Goal: Task Accomplishment & Management: Use online tool/utility

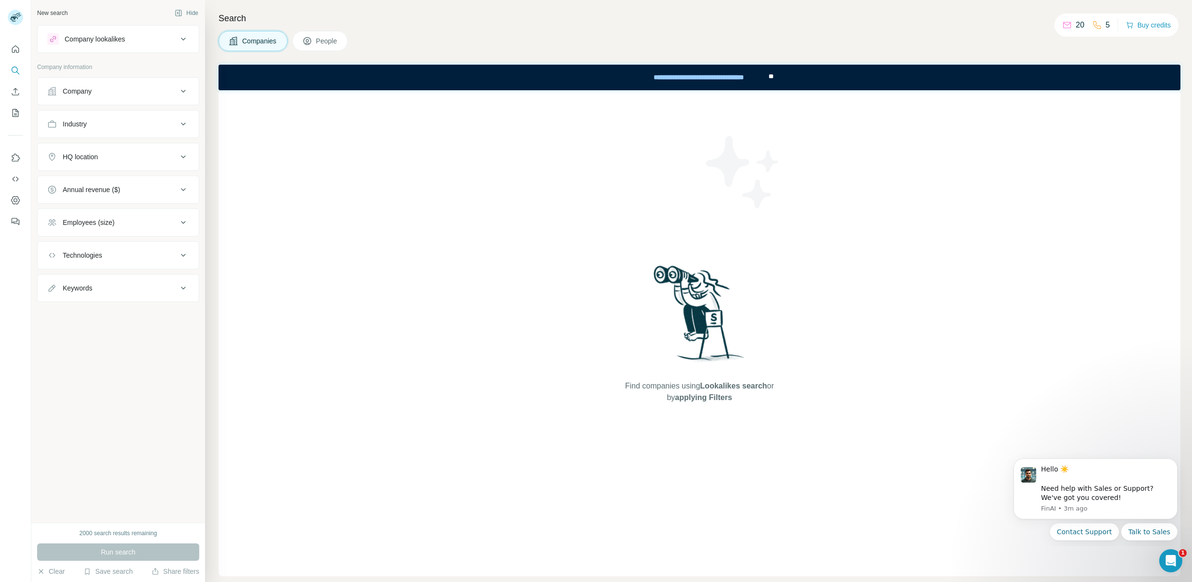
click at [319, 43] on span "People" at bounding box center [327, 41] width 22 height 10
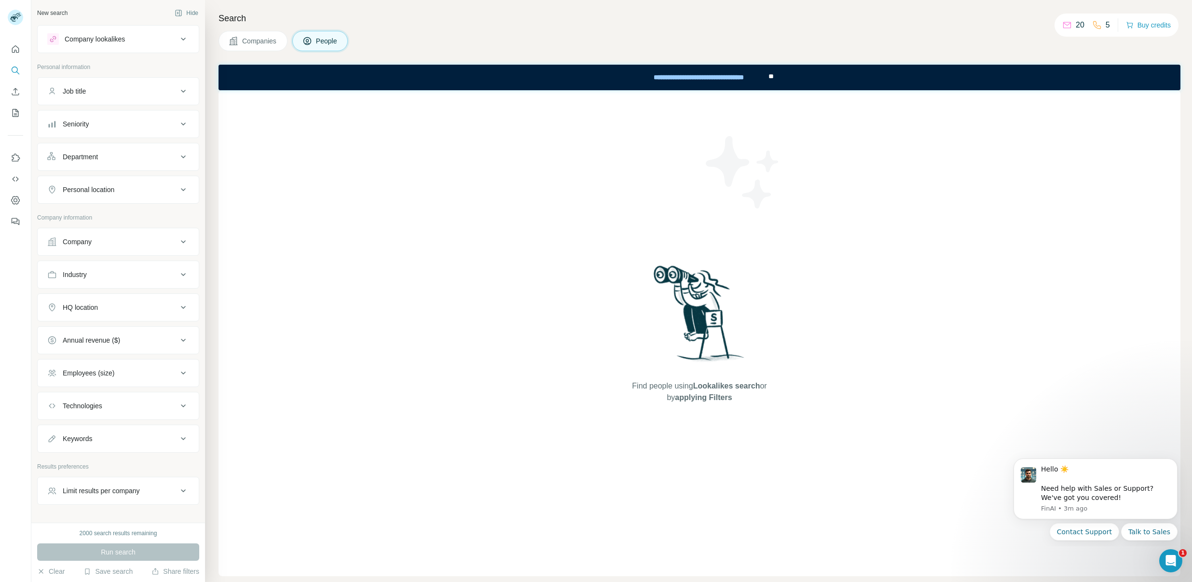
click at [322, 40] on span "People" at bounding box center [327, 41] width 22 height 10
click at [17, 47] on icon "Quick start" at bounding box center [16, 49] width 10 height 10
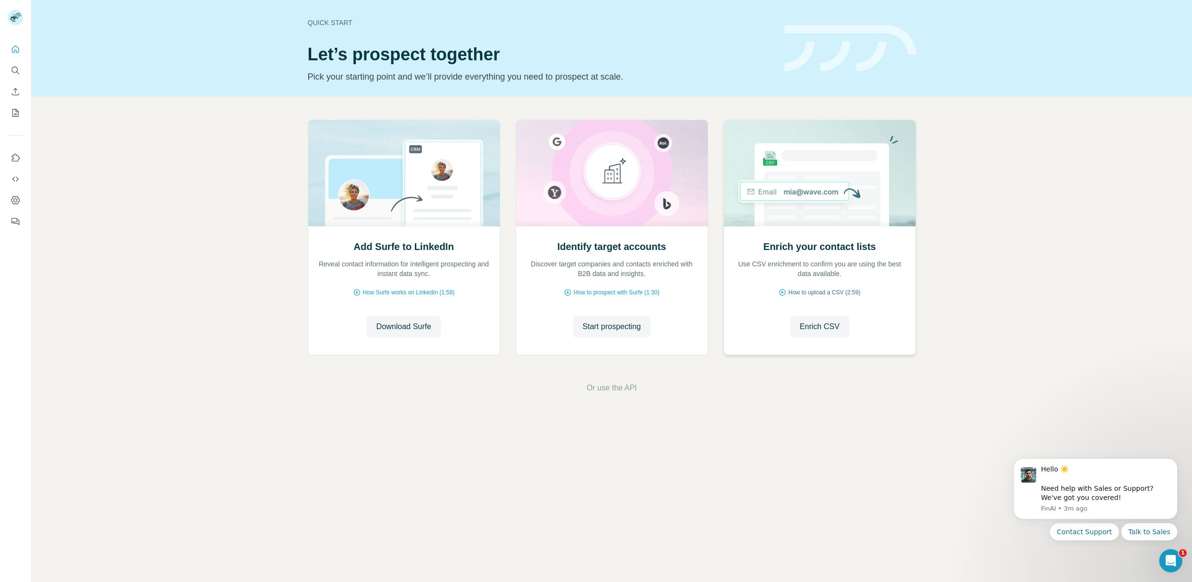
click at [851, 293] on span "How to upload a CSV (2:59)" at bounding box center [824, 292] width 72 height 9
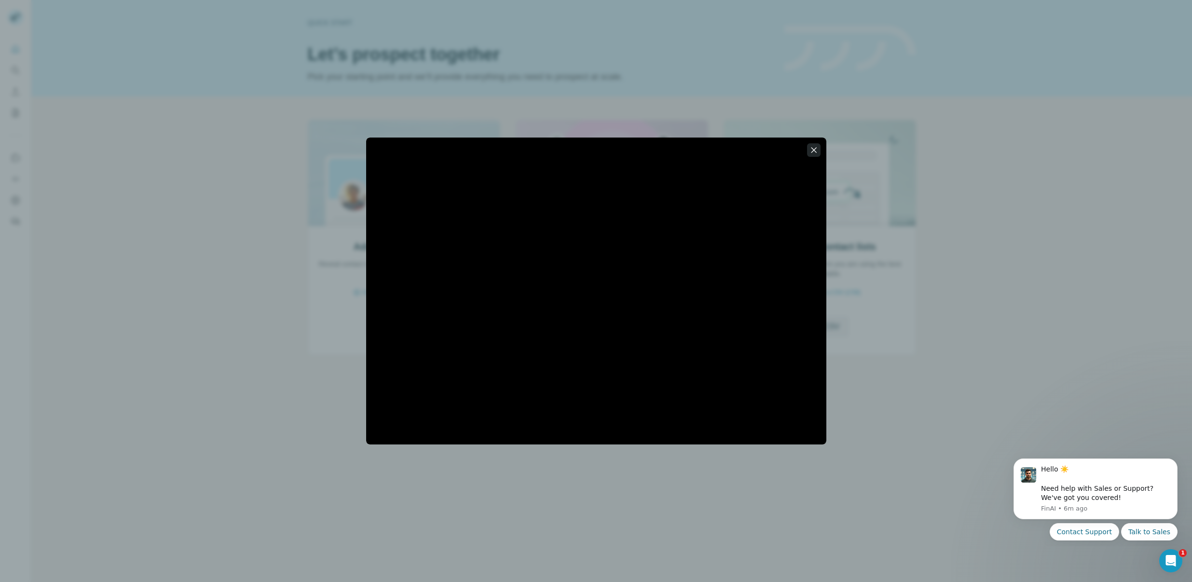
click at [816, 152] on icon "button" at bounding box center [813, 149] width 5 height 5
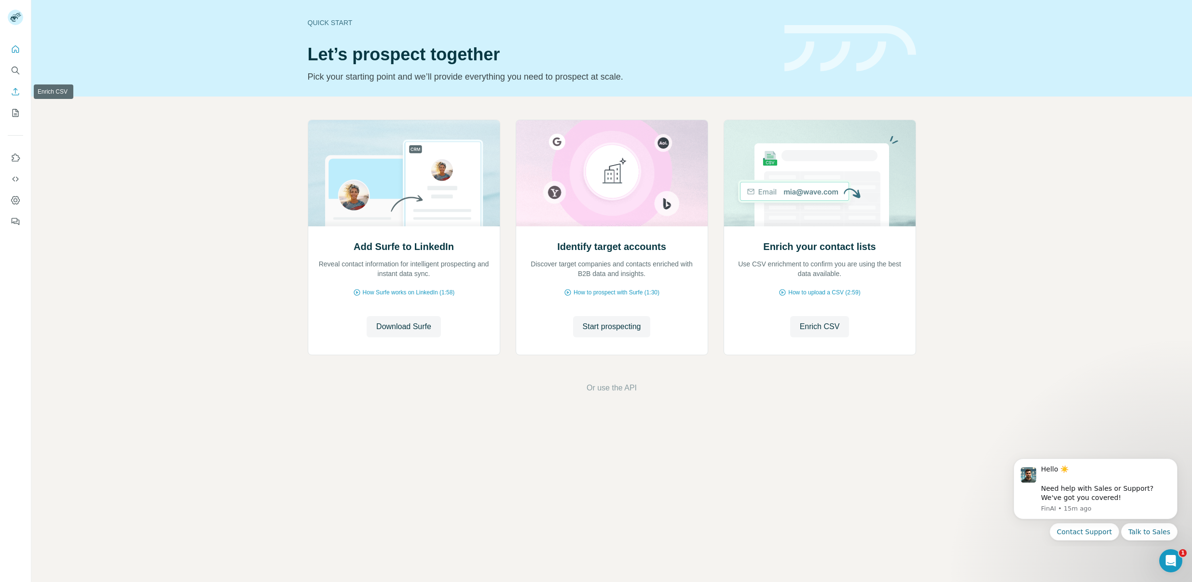
click at [14, 85] on button "Enrich CSV" at bounding box center [15, 91] width 15 height 17
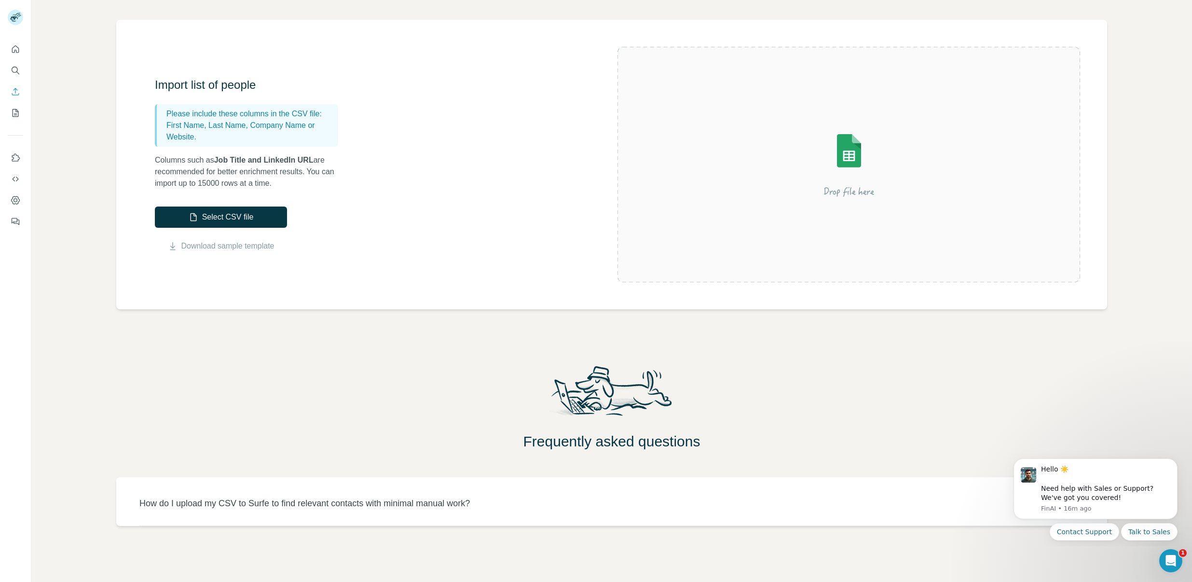
scroll to position [56, 0]
click at [14, 50] on icon "Quick start" at bounding box center [16, 49] width 10 height 10
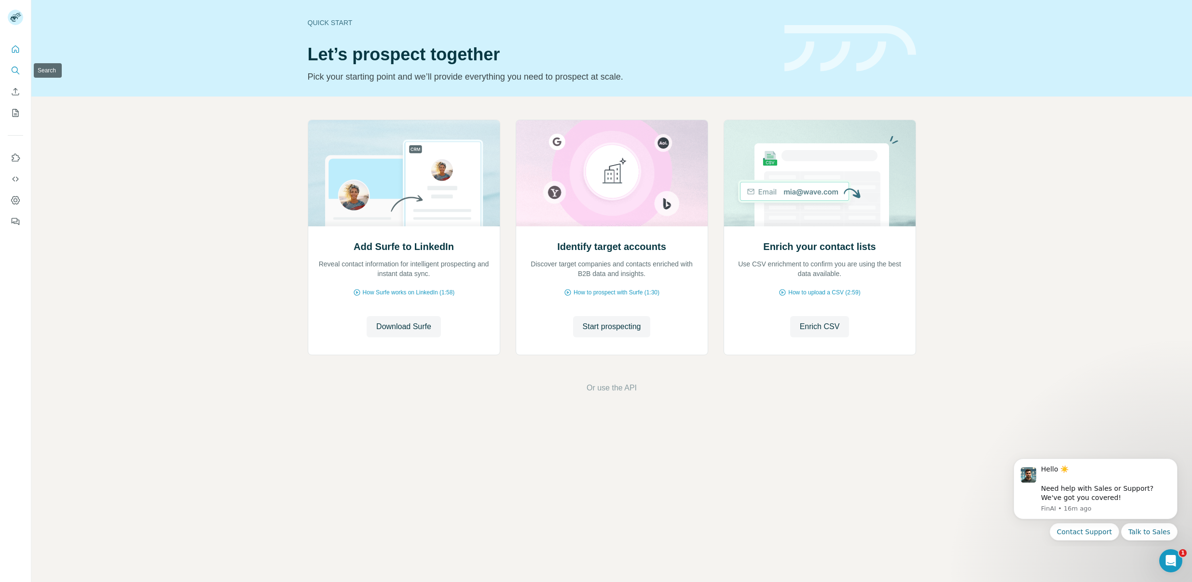
click at [12, 68] on icon "Search" at bounding box center [15, 70] width 6 height 6
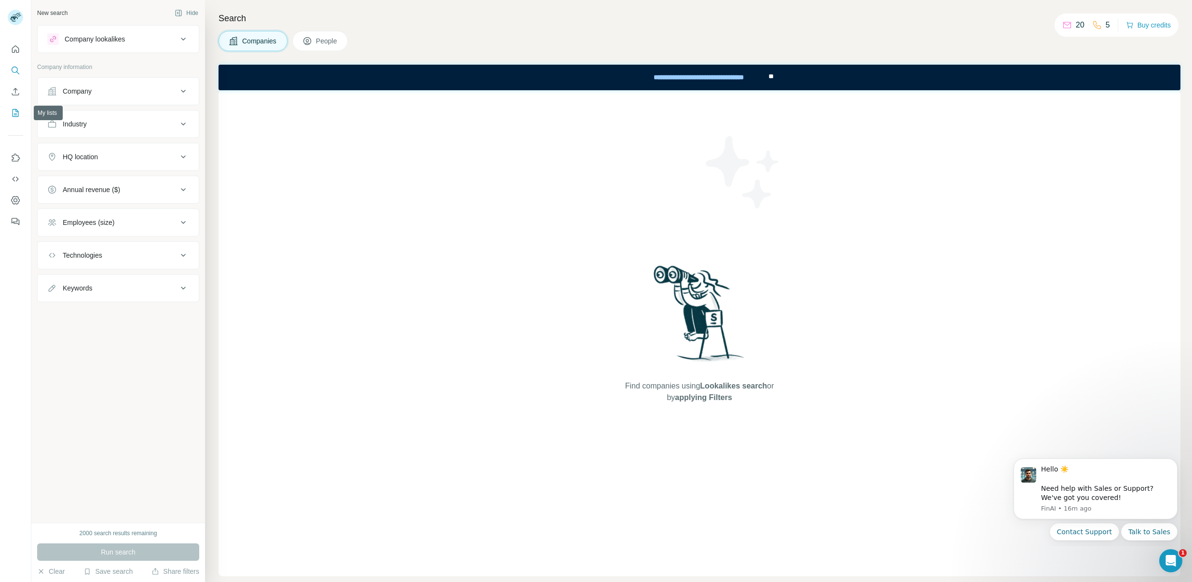
click at [13, 111] on icon "My lists" at bounding box center [16, 113] width 10 height 10
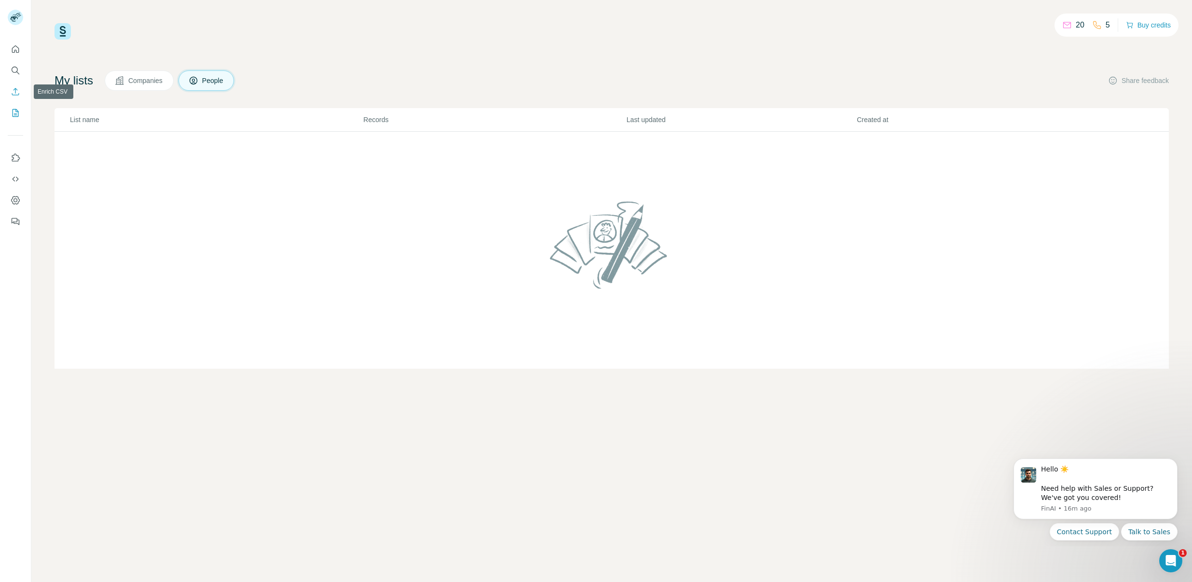
click at [13, 94] on icon "Enrich CSV" at bounding box center [16, 92] width 10 height 10
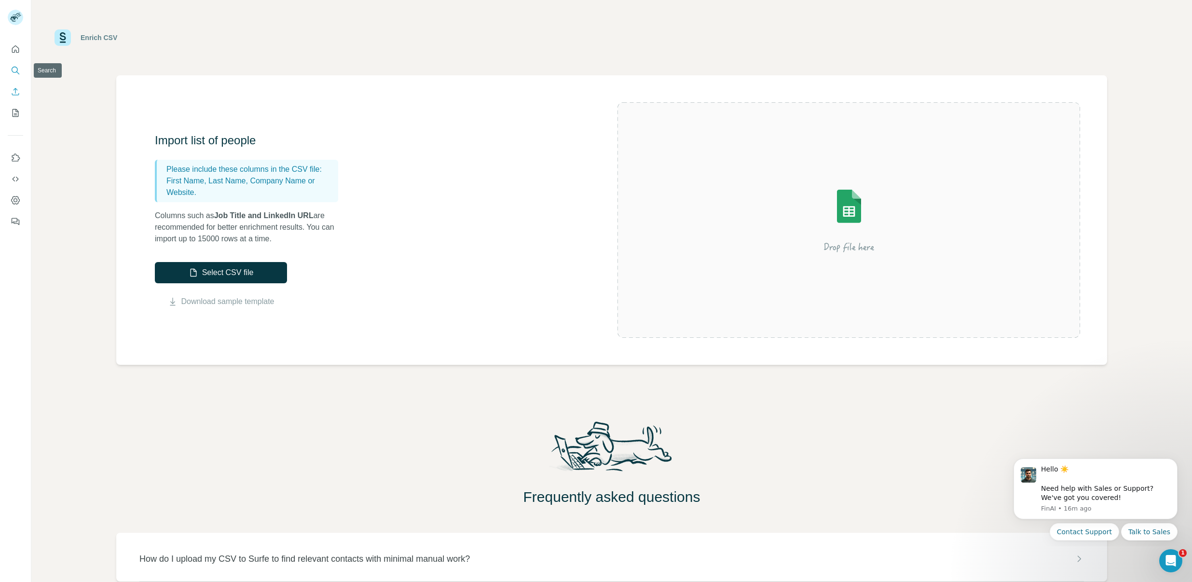
click at [19, 68] on icon "Search" at bounding box center [16, 71] width 10 height 10
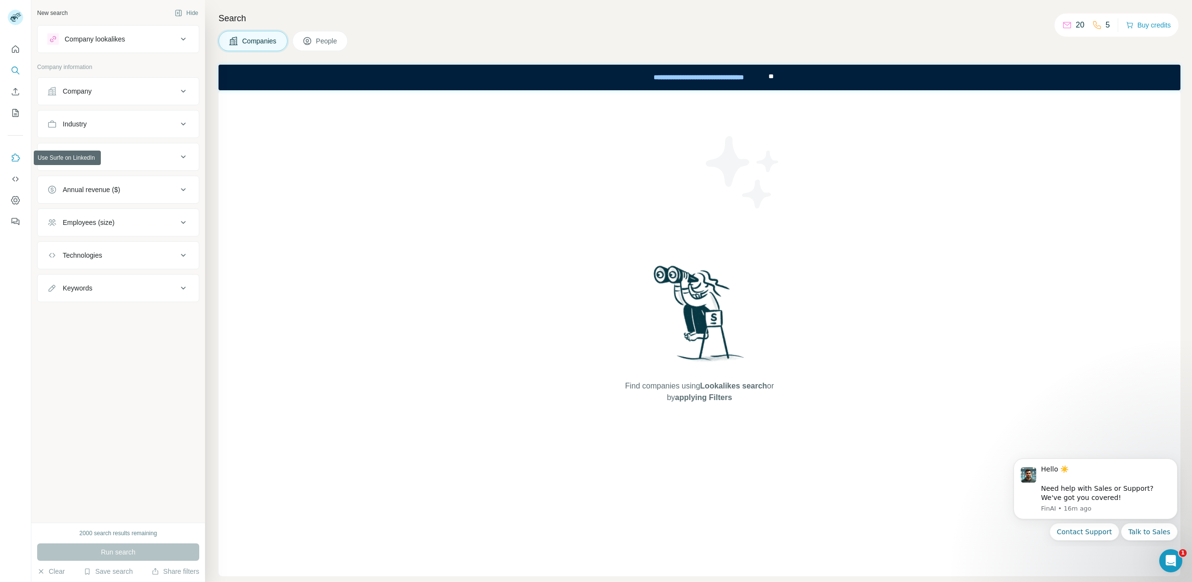
click at [12, 157] on icon "Use Surfe on LinkedIn" at bounding box center [16, 158] width 10 height 10
click at [15, 92] on icon "Enrich CSV" at bounding box center [15, 91] width 7 height 7
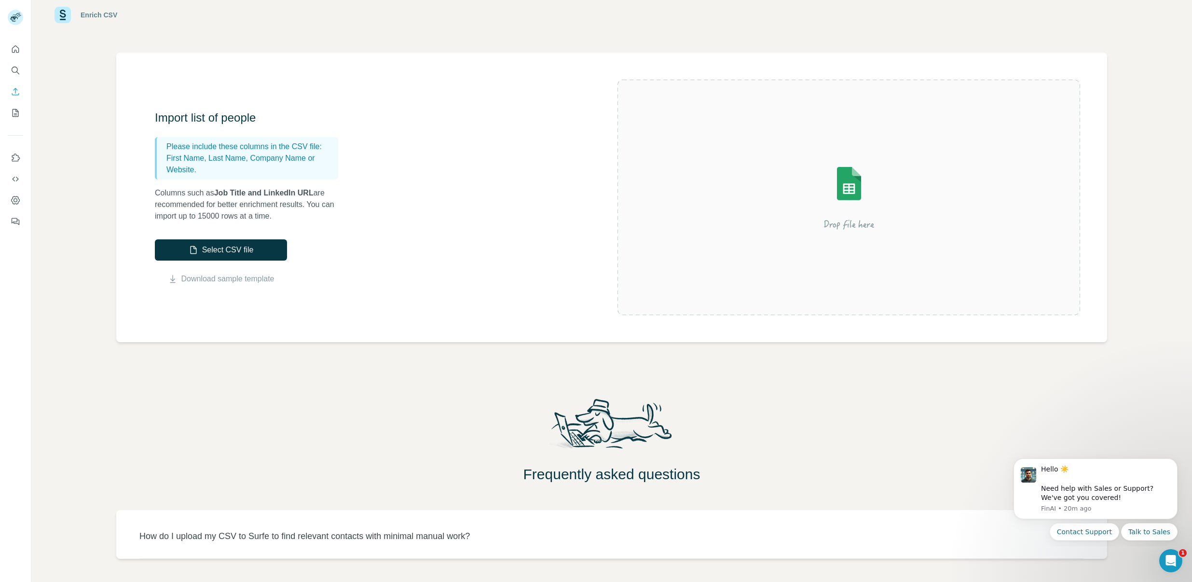
scroll to position [56, 0]
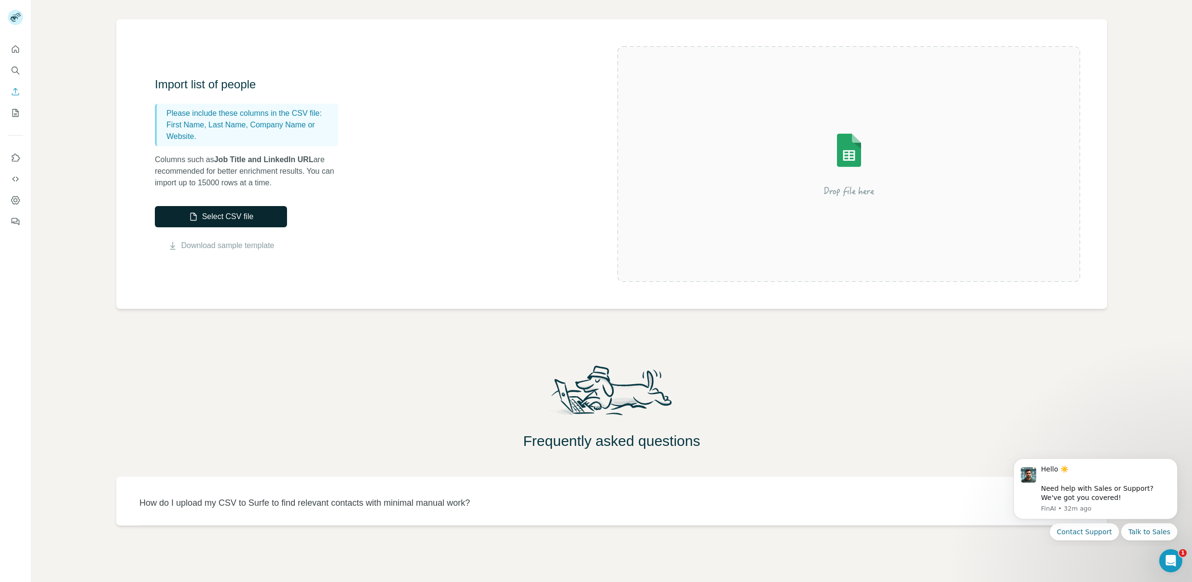
click at [239, 215] on button "Select CSV file" at bounding box center [221, 216] width 132 height 21
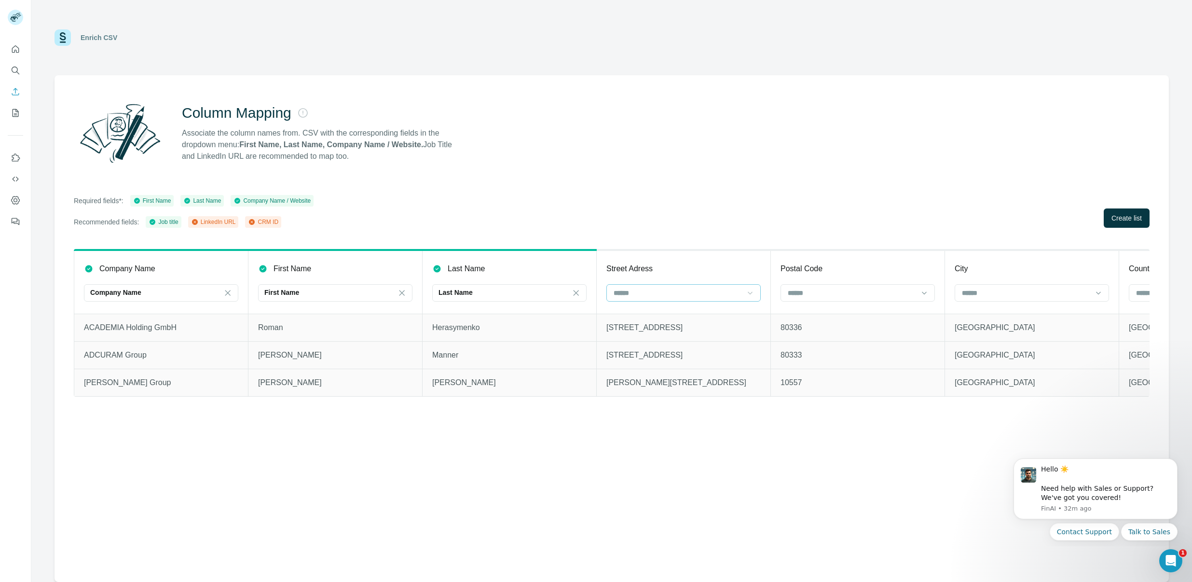
click at [751, 294] on icon at bounding box center [750, 293] width 10 height 10
click at [726, 267] on div "Street Adress" at bounding box center [683, 269] width 154 height 12
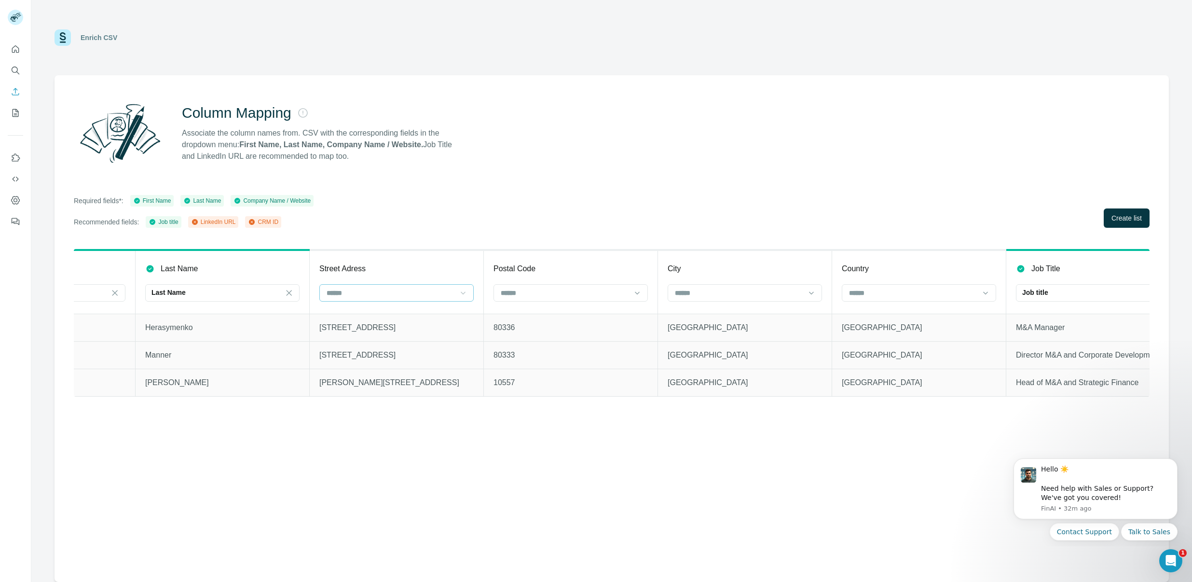
scroll to position [0, 318]
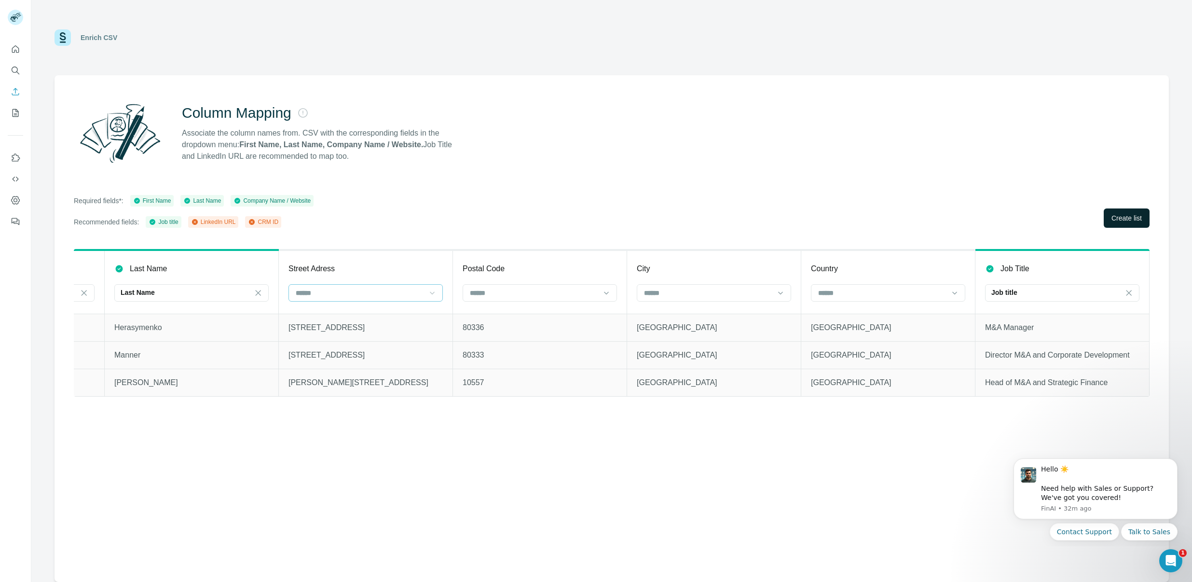
click at [1131, 218] on span "Create list" at bounding box center [1126, 218] width 30 height 10
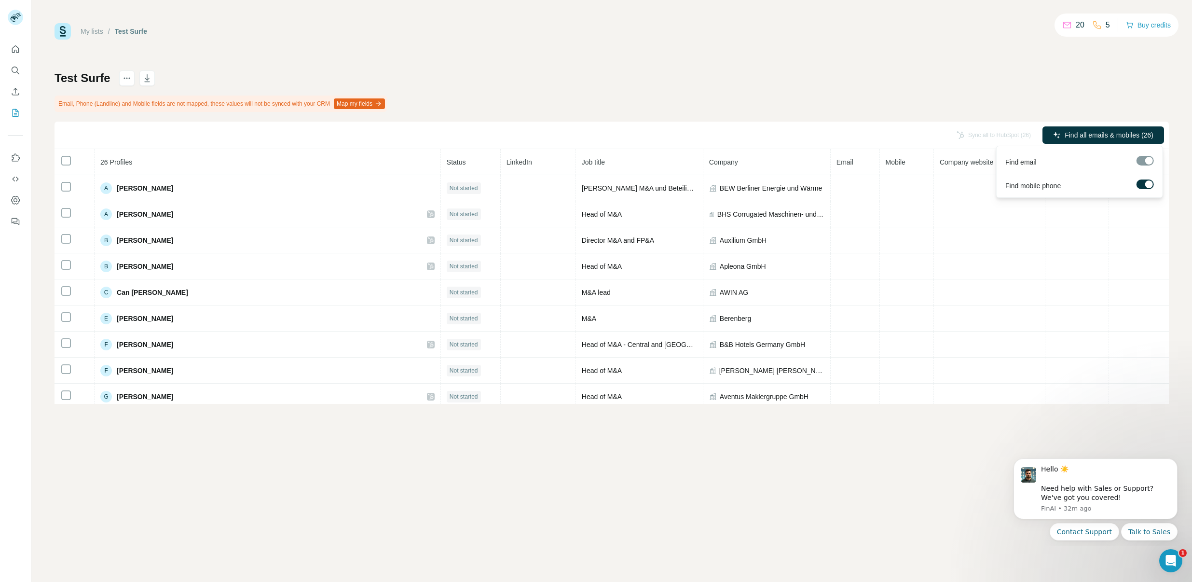
click at [1141, 161] on div at bounding box center [1144, 161] width 17 height 10
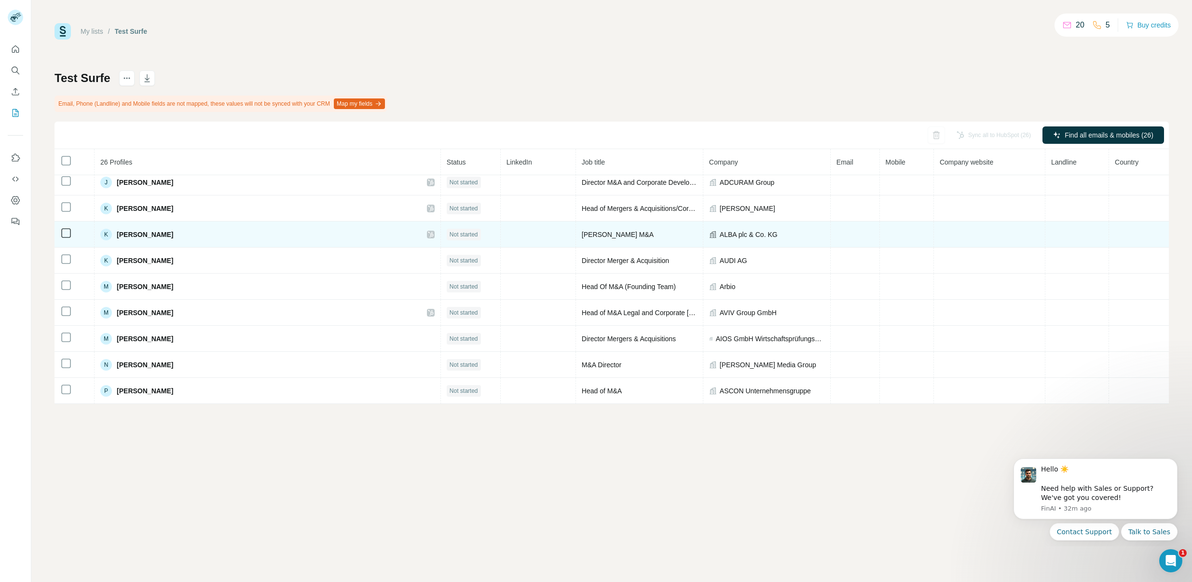
scroll to position [449, 0]
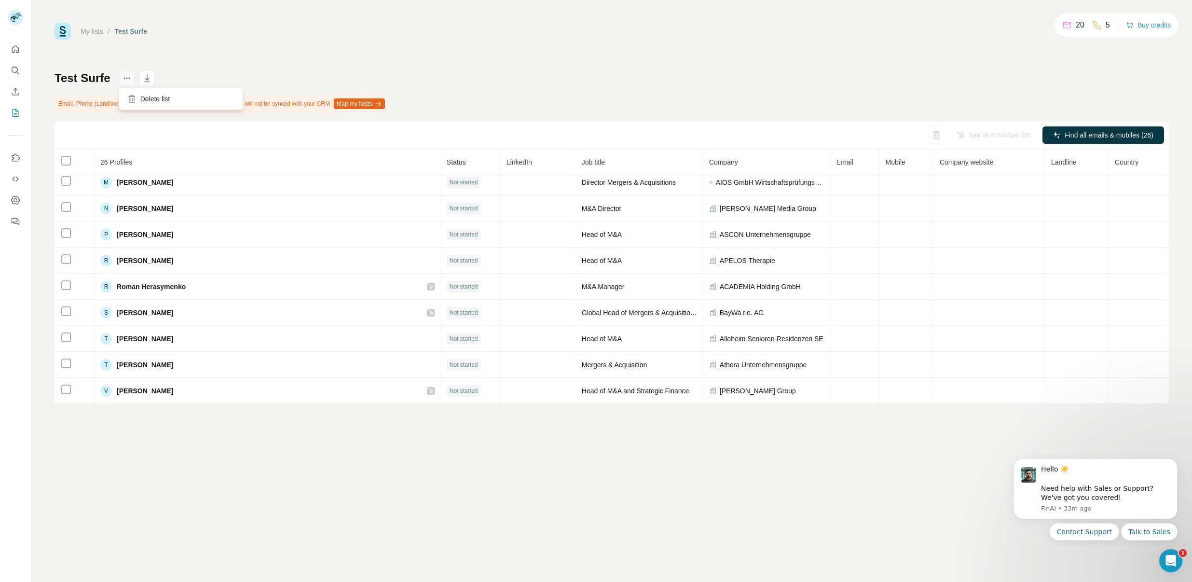
click at [127, 82] on icon "actions" at bounding box center [127, 78] width 10 height 10
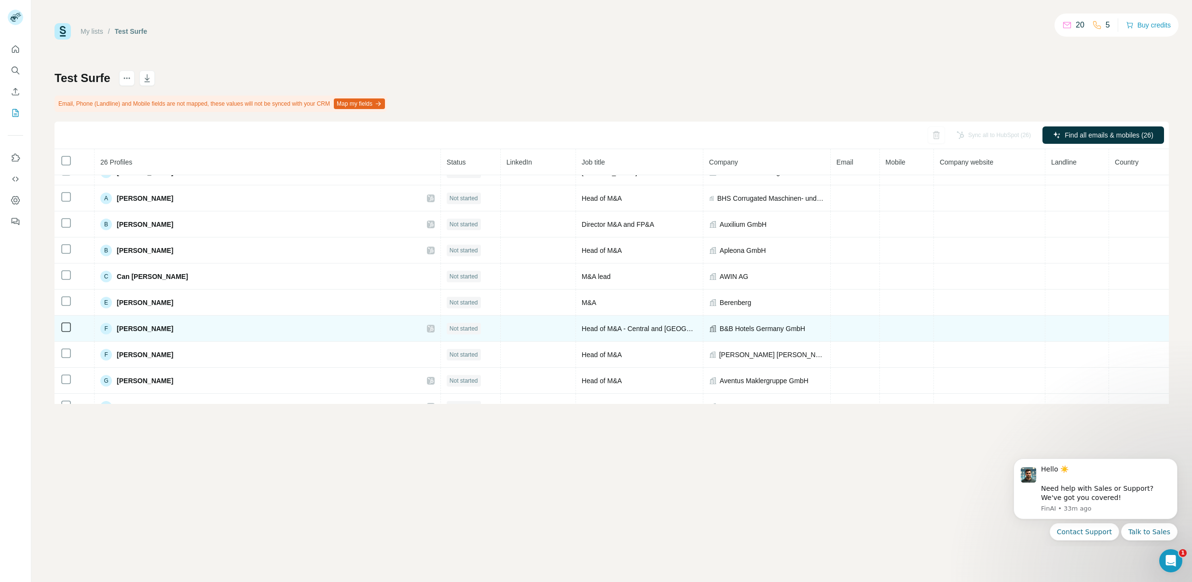
scroll to position [0, 0]
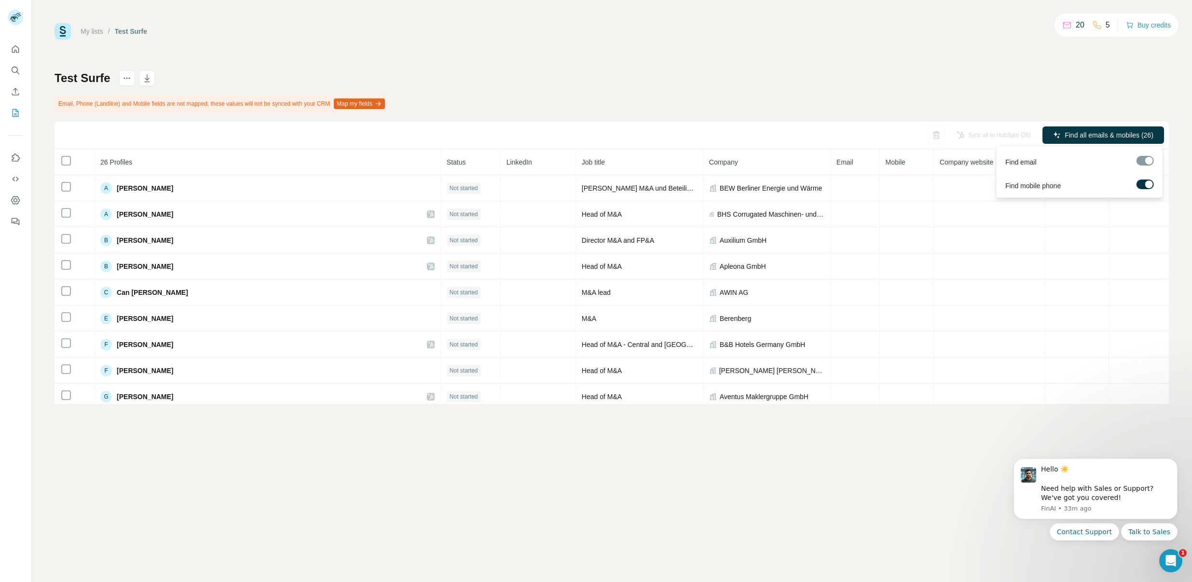
click at [1145, 183] on div at bounding box center [1149, 184] width 8 height 8
click at [1150, 182] on label at bounding box center [1144, 184] width 17 height 10
click at [1117, 137] on span "Find all emails & mobiles (26)" at bounding box center [1109, 135] width 89 height 10
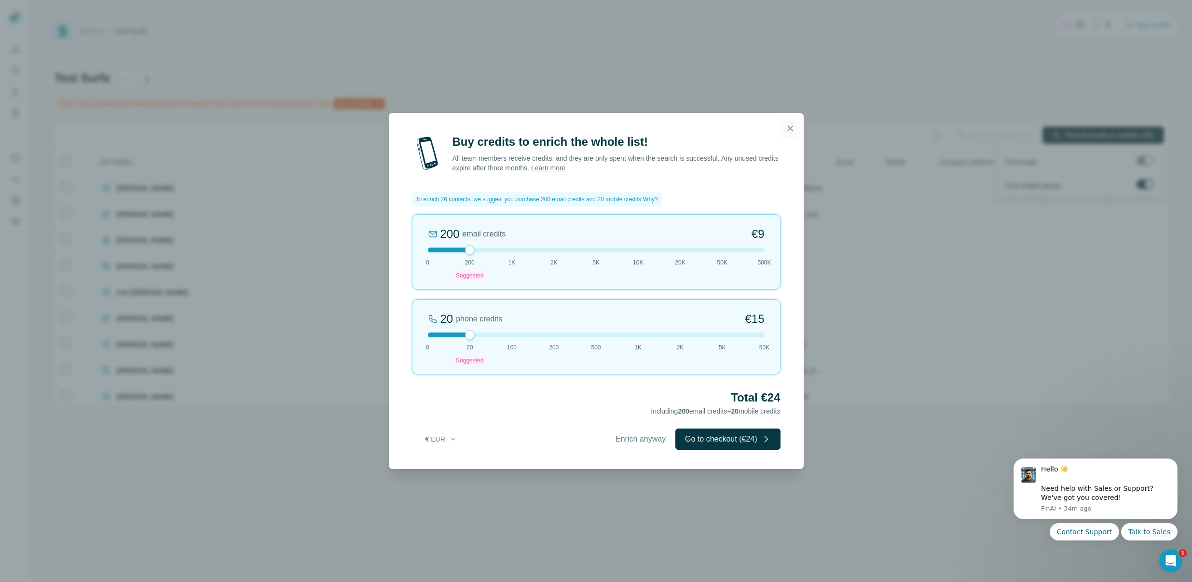
click at [790, 128] on icon "button" at bounding box center [789, 127] width 5 height 5
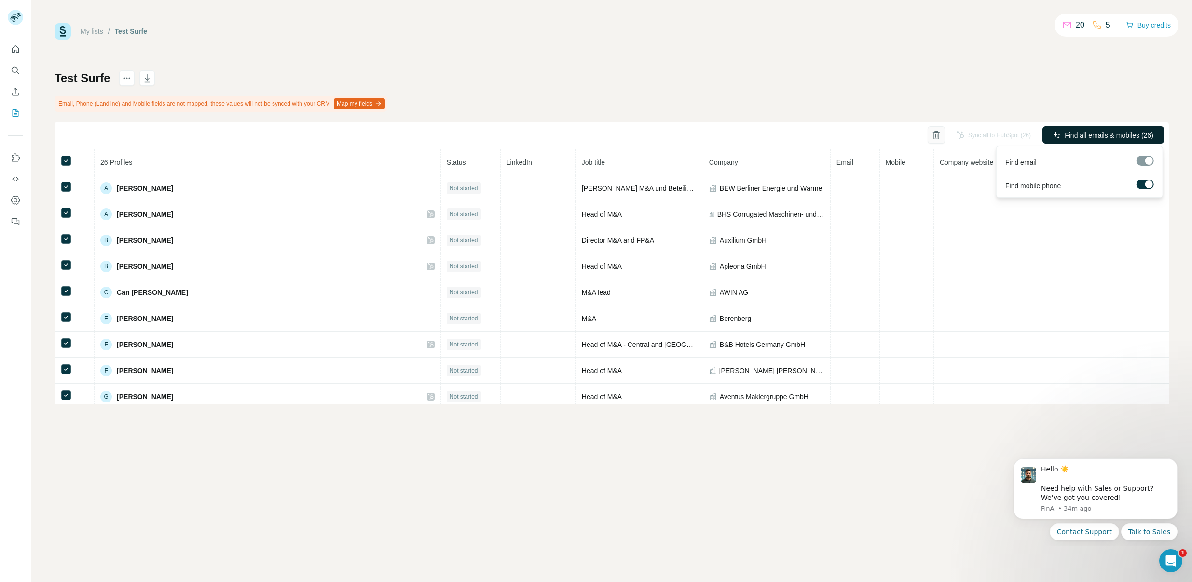
click at [935, 137] on icon "button" at bounding box center [936, 135] width 10 height 10
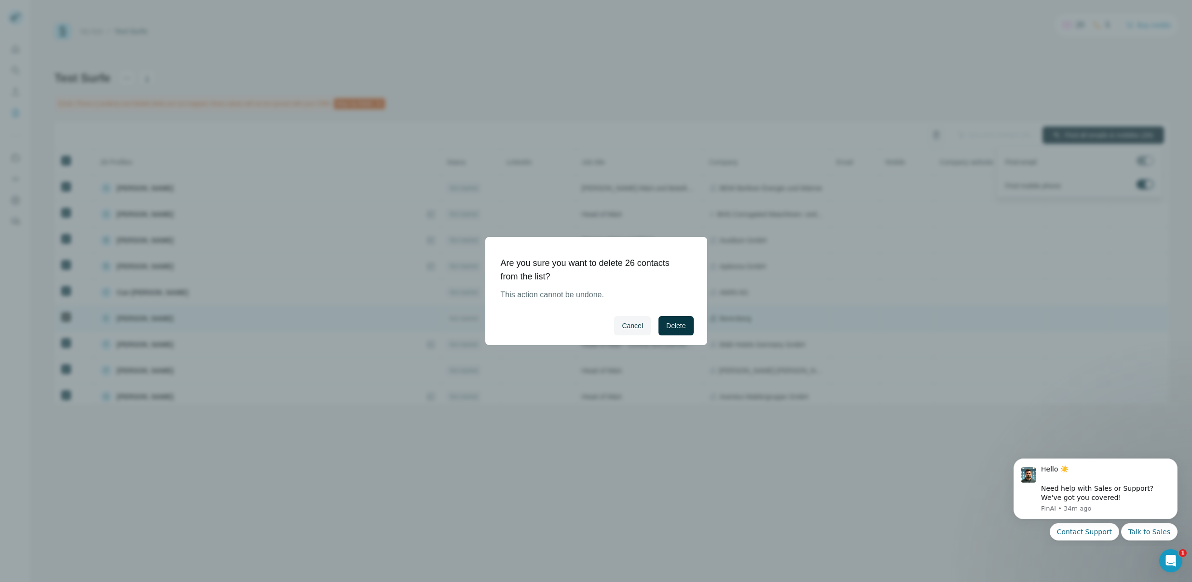
click at [641, 328] on span "Cancel" at bounding box center [632, 326] width 21 height 10
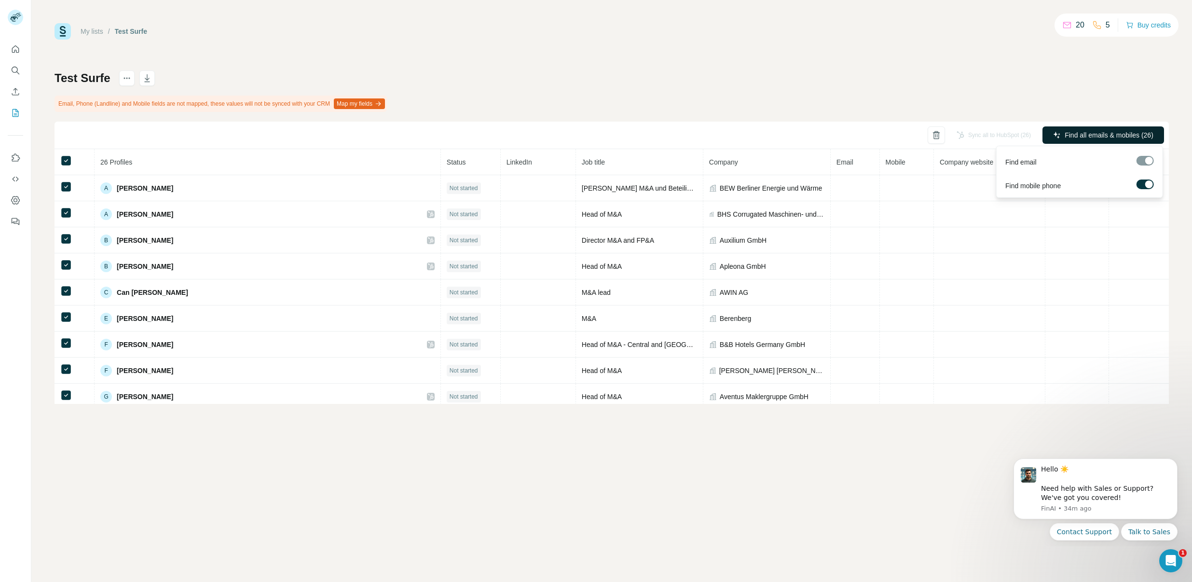
click at [638, 466] on div "My lists / Test Surfe 20 5 Buy credits Test Surfe Email, Phone (Landline) and M…" at bounding box center [611, 291] width 1161 height 582
